Goal: Task Accomplishment & Management: Complete application form

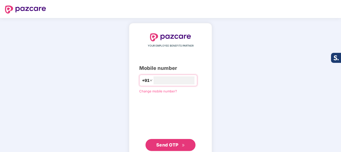
type input "**********"
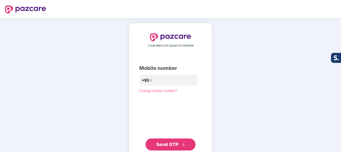
click at [168, 143] on span "Send OTP" at bounding box center [167, 144] width 22 height 5
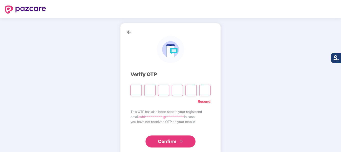
type input "*"
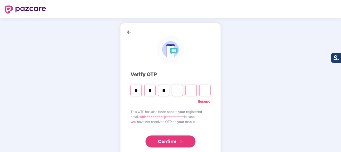
type input "*"
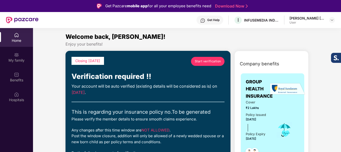
scroll to position [25, 0]
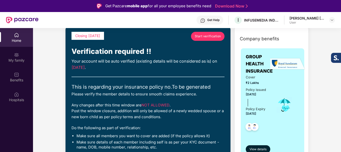
click at [203, 36] on span "Start verification" at bounding box center [208, 36] width 26 height 5
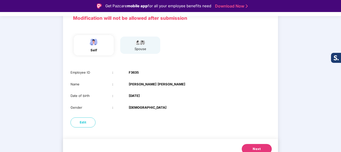
scroll to position [46, 0]
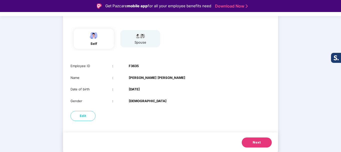
click at [254, 140] on span "Next" at bounding box center [257, 142] width 8 height 5
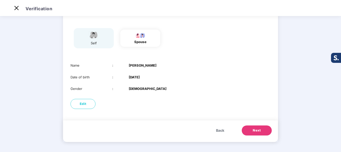
scroll to position [35, 0]
click at [254, 130] on span "Next" at bounding box center [257, 130] width 8 height 5
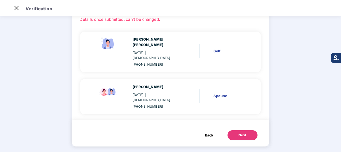
scroll to position [23, 0]
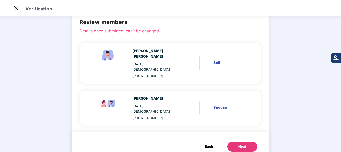
click at [234, 142] on button "Next" at bounding box center [243, 147] width 30 height 10
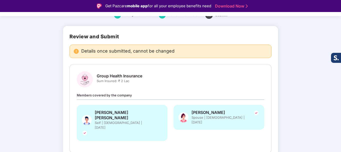
scroll to position [36, 0]
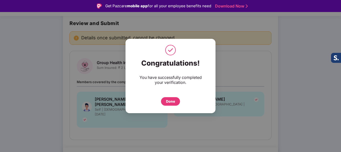
click at [173, 102] on div "Done" at bounding box center [170, 102] width 9 height 6
